Goal: Find specific page/section: Find specific page/section

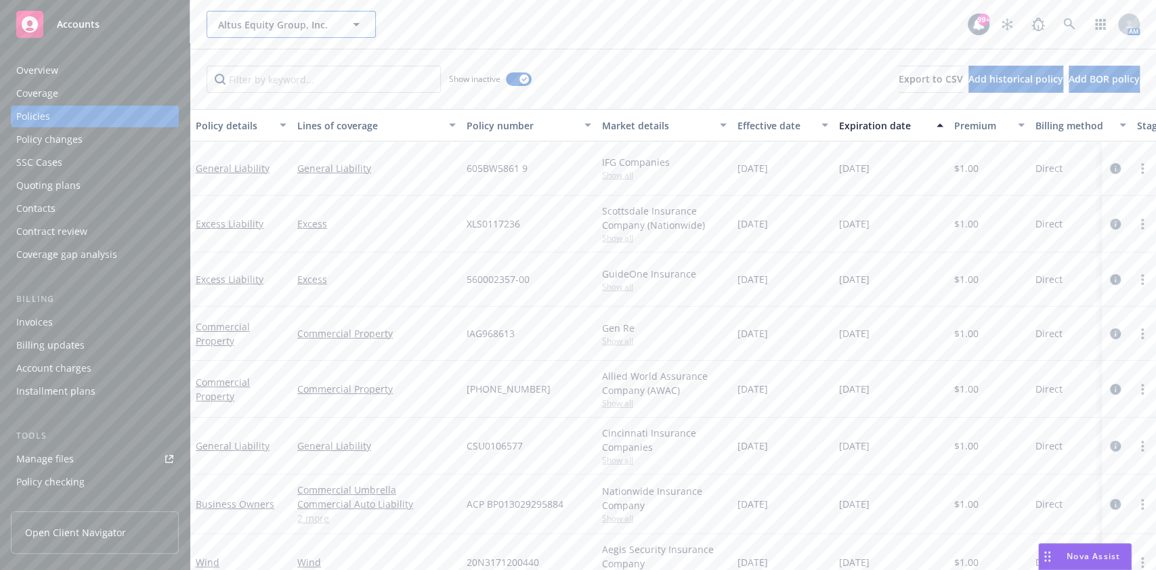
click at [249, 24] on span "Altus Equity Group, Inc." at bounding box center [276, 25] width 117 height 14
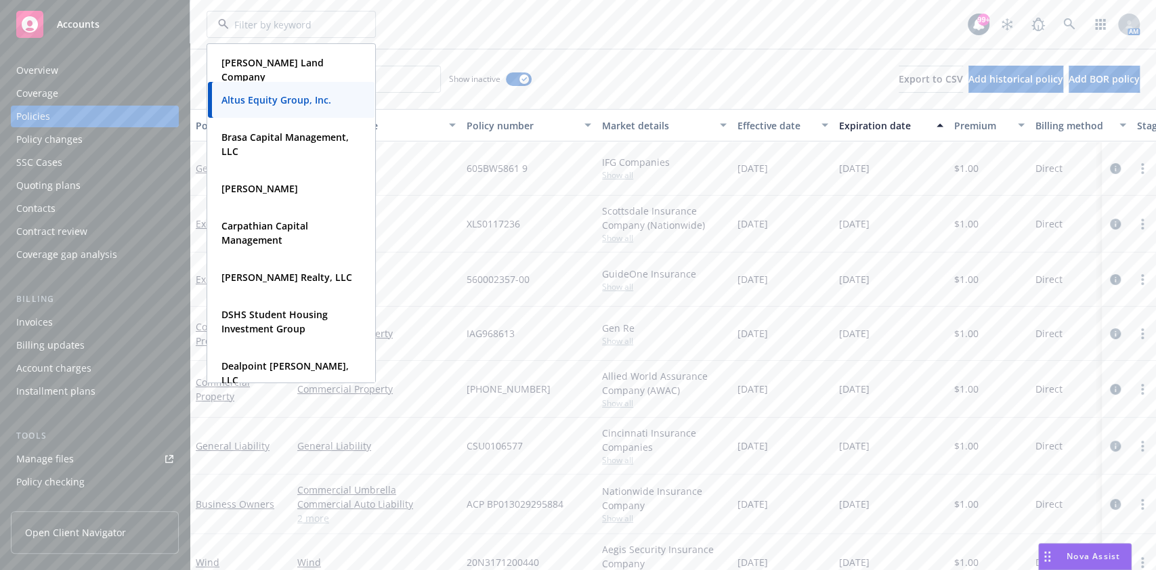
type input "b"
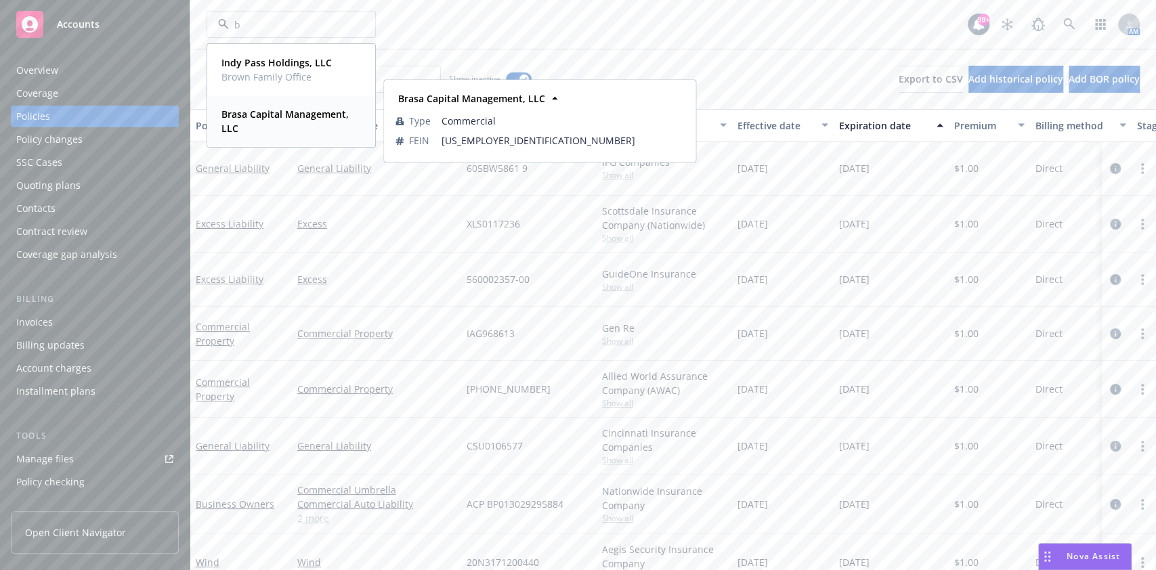
click at [276, 127] on span "Brasa Capital Management, LLC" at bounding box center [289, 121] width 137 height 28
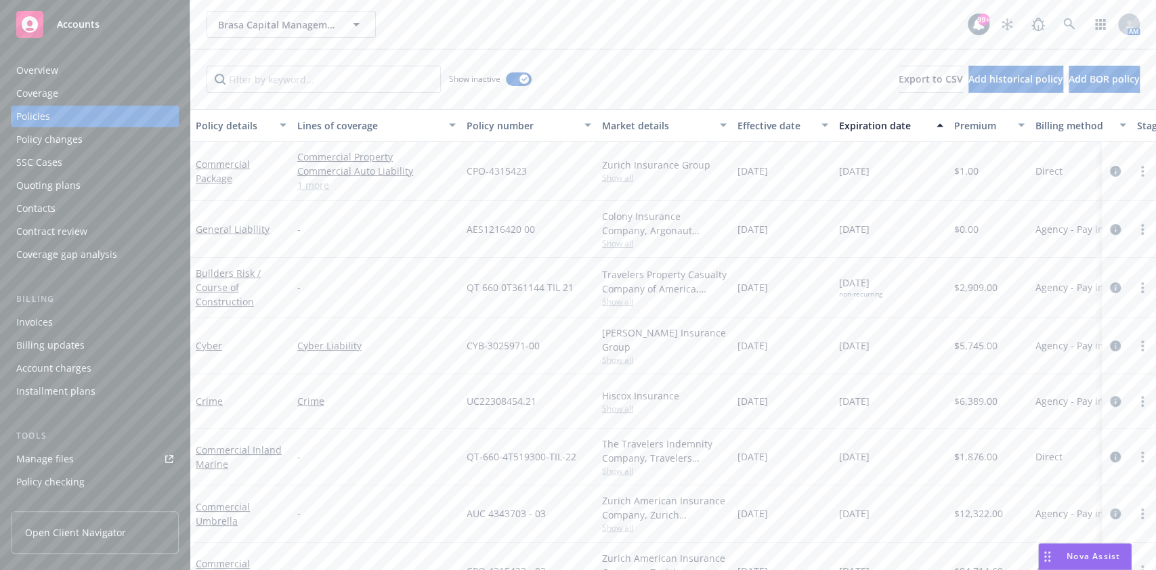
click at [110, 320] on div "Invoices" at bounding box center [94, 323] width 157 height 22
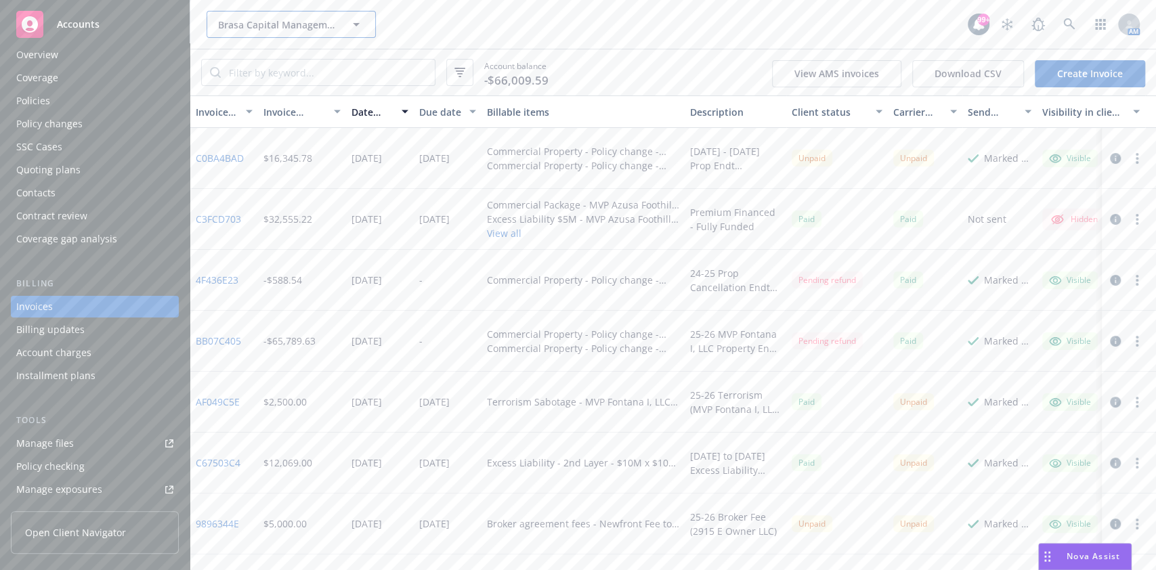
click at [298, 26] on span "Brasa Capital Management, LLC" at bounding box center [276, 25] width 117 height 14
type input "fron"
click at [298, 51] on div "Fronchil, LLC Type Commercial" at bounding box center [291, 63] width 167 height 36
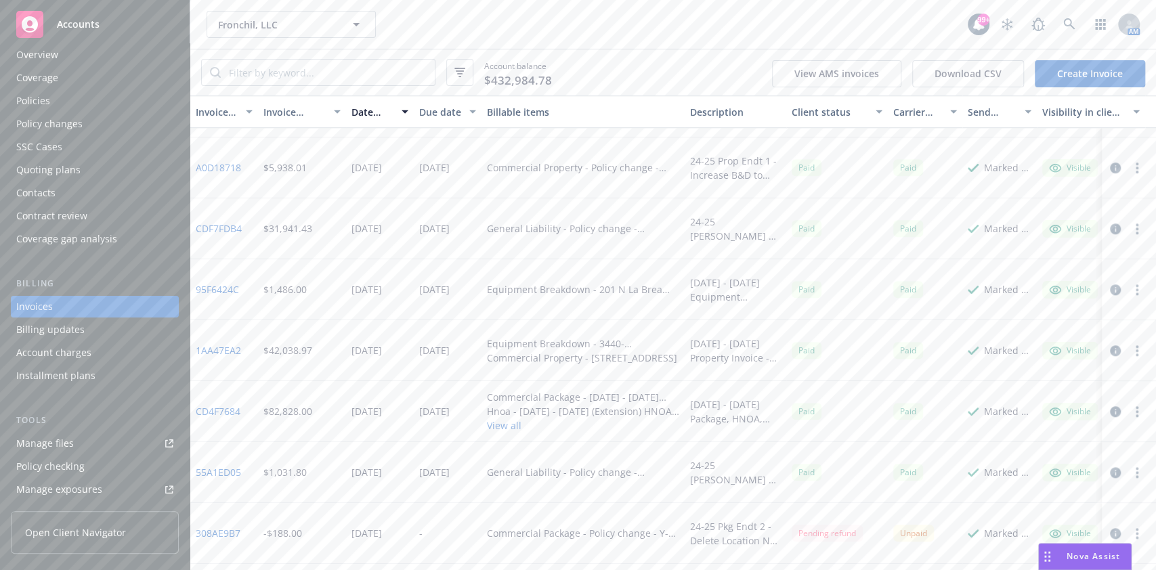
scroll to position [786, 0]
